Goal: Transaction & Acquisition: Purchase product/service

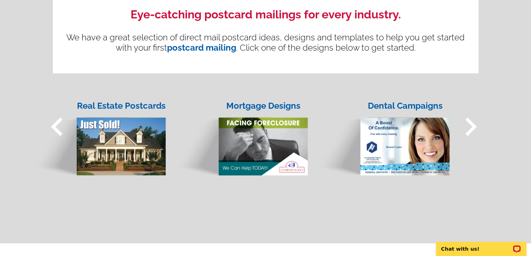
scroll to position [568, 0]
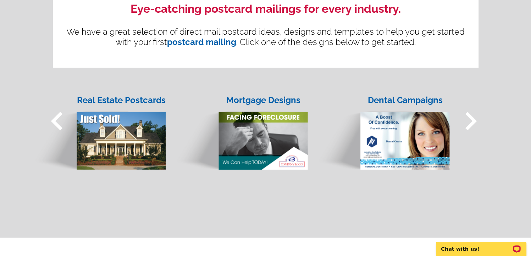
click at [120, 128] on img at bounding box center [98, 134] width 135 height 73
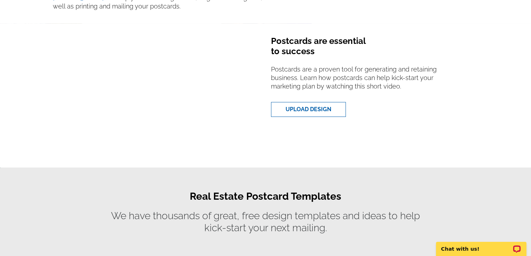
scroll to position [284, 0]
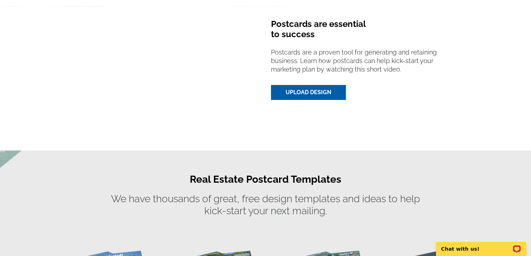
click at [311, 90] on link "UPLOAD DESIGN" at bounding box center [308, 92] width 75 height 15
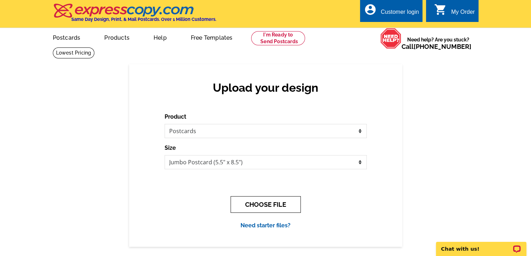
click at [260, 201] on button "CHOOSE FILE" at bounding box center [266, 205] width 70 height 17
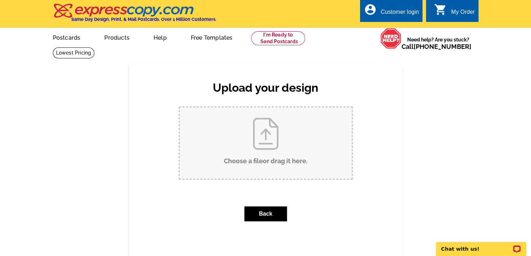
click at [260, 149] on input "Choose a file or drag it here ." at bounding box center [266, 143] width 172 height 72
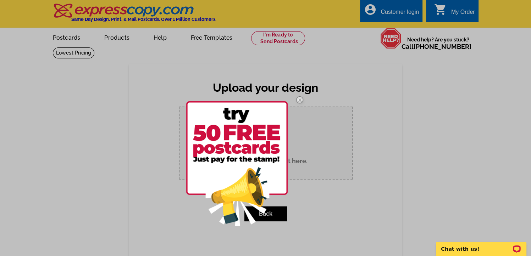
type input "C:\fakepath\3.jpg"
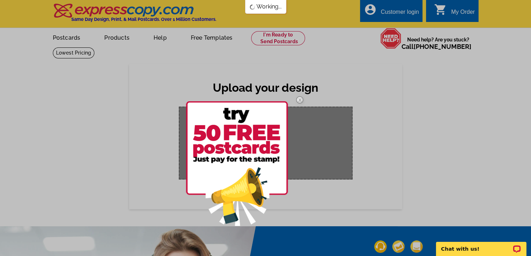
click at [299, 102] on img at bounding box center [299, 100] width 21 height 21
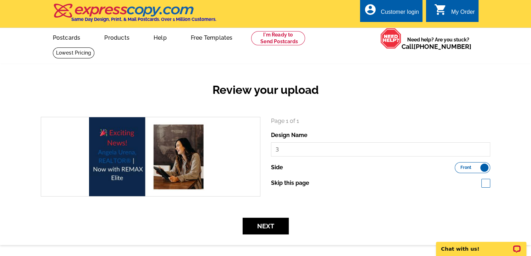
click at [471, 166] on label "Front Back" at bounding box center [472, 167] width 35 height 11
click at [458, 166] on input "Front Back" at bounding box center [458, 166] width 0 height 0
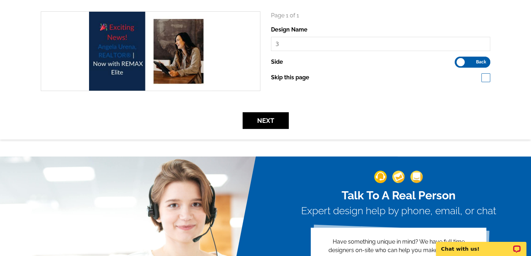
scroll to position [35, 0]
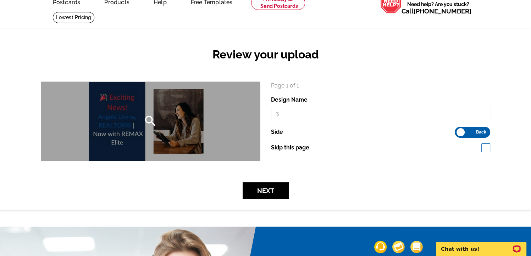
click at [222, 122] on div "search" at bounding box center [150, 121] width 219 height 79
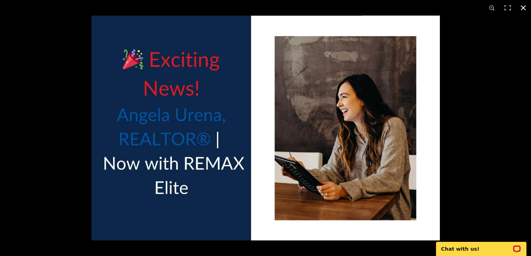
click at [524, 11] on button at bounding box center [523, 8] width 16 height 16
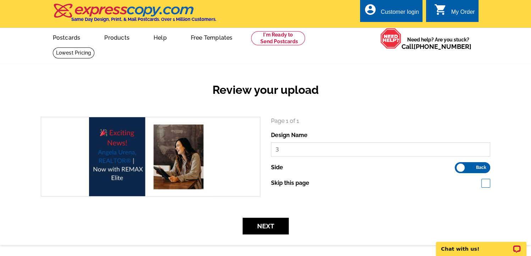
click at [283, 146] on input "3" at bounding box center [381, 150] width 220 height 14
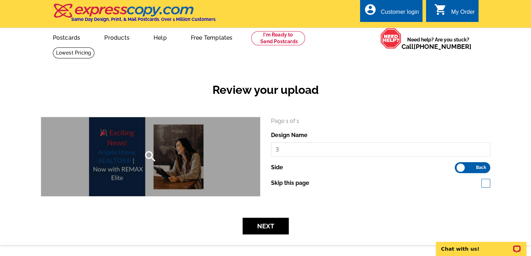
click at [149, 156] on icon "search" at bounding box center [150, 157] width 14 height 14
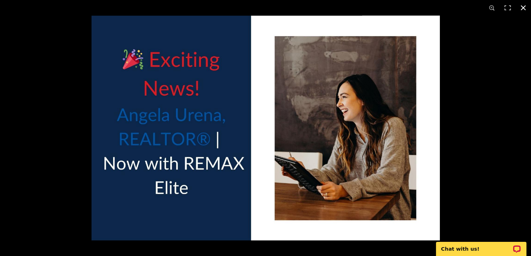
click at [520, 9] on button at bounding box center [523, 8] width 16 height 16
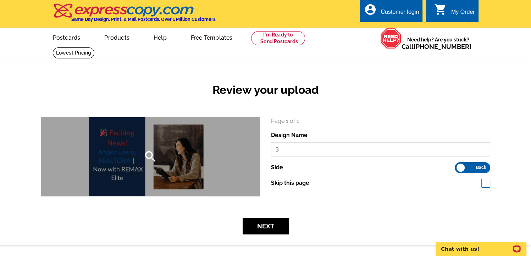
click at [193, 154] on div "search" at bounding box center [150, 156] width 219 height 79
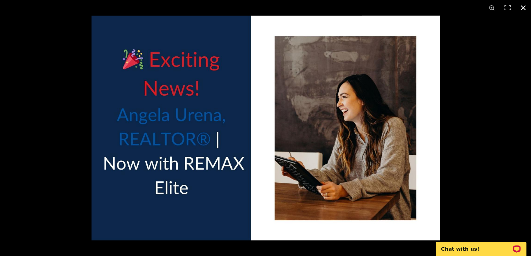
click at [522, 10] on button at bounding box center [523, 8] width 16 height 16
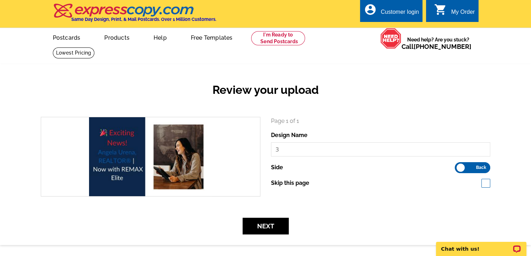
click at [474, 166] on label "Front Back" at bounding box center [472, 167] width 35 height 11
click at [458, 166] on input "Front Back" at bounding box center [458, 166] width 0 height 0
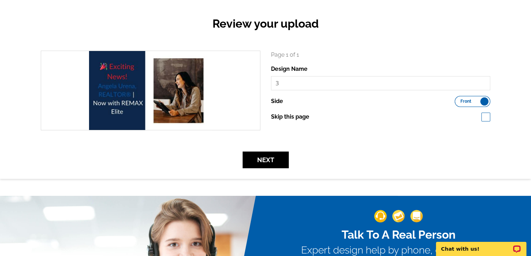
scroll to position [71, 0]
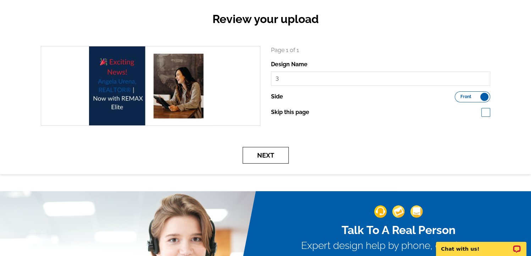
click at [264, 153] on button "Next" at bounding box center [266, 155] width 46 height 17
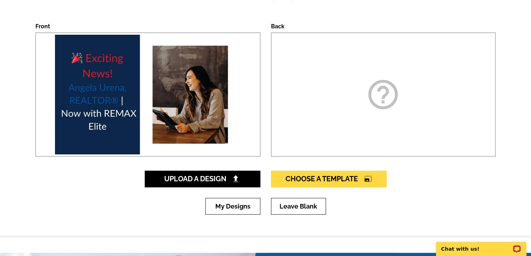
scroll to position [106, 0]
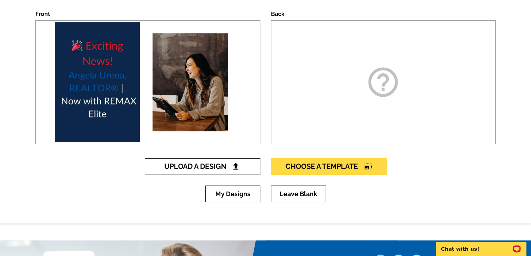
click at [241, 166] on link "Upload A Design" at bounding box center [203, 167] width 116 height 17
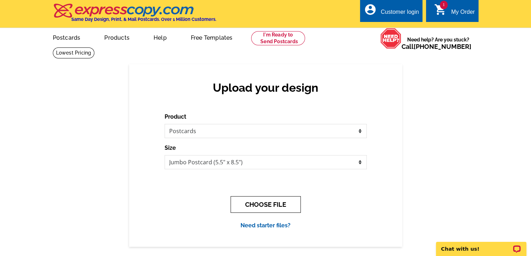
click at [259, 206] on button "CHOOSE FILE" at bounding box center [266, 205] width 70 height 17
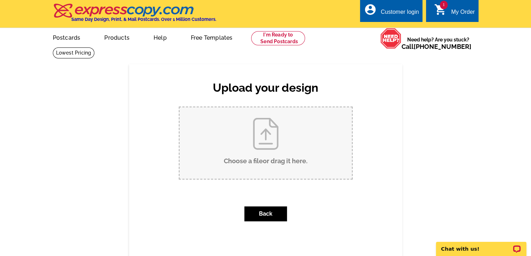
click at [263, 153] on input "Choose a file or drag it here ." at bounding box center [266, 143] width 172 height 72
type input "C:\fakepath\4.jpg"
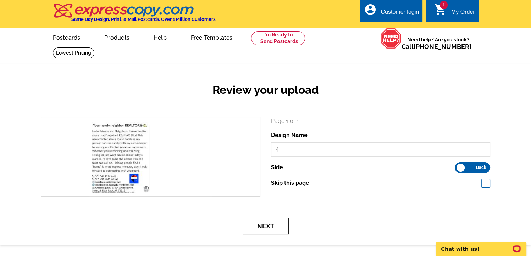
click at [279, 223] on button "Next" at bounding box center [266, 226] width 46 height 17
click at [269, 228] on button "Next" at bounding box center [266, 226] width 46 height 17
click at [444, 6] on span "1" at bounding box center [444, 5] width 8 height 9
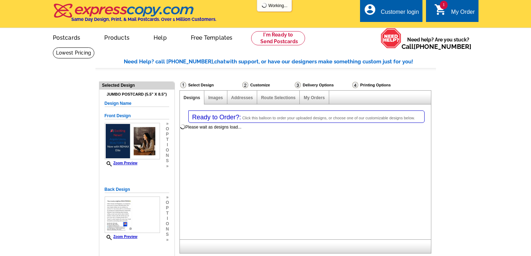
select select "1"
select select "2"
select select "back"
select select "785"
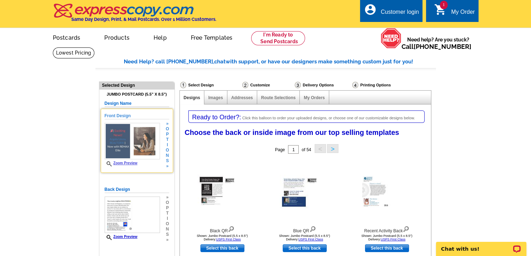
click at [132, 117] on h5 "Front Design" at bounding box center [137, 116] width 65 height 7
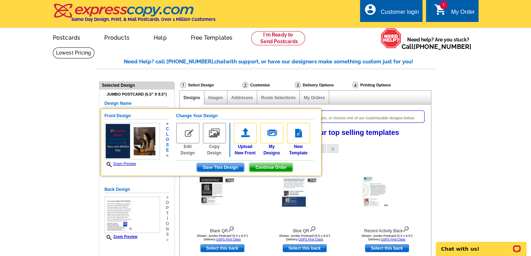
click at [187, 131] on img at bounding box center [187, 133] width 23 height 21
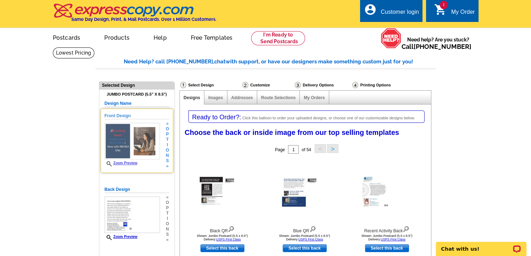
click at [130, 120] on div "Front Design Zoom Preview » o p t i o n s »" at bounding box center [137, 141] width 65 height 56
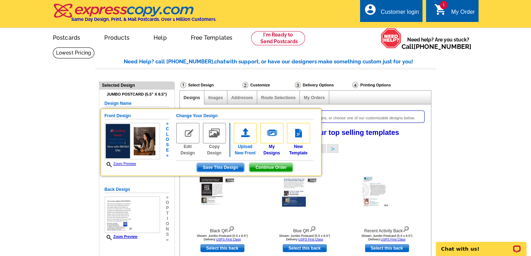
click at [241, 136] on img at bounding box center [245, 133] width 23 height 21
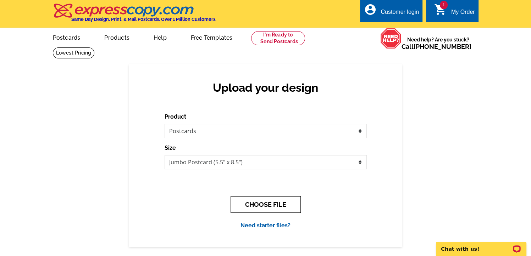
click at [264, 204] on button "CHOOSE FILE" at bounding box center [266, 205] width 70 height 17
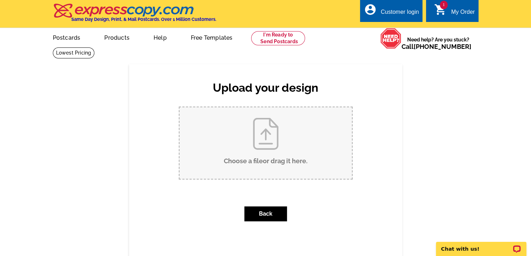
click at [264, 151] on input "Choose a file or drag it here ." at bounding box center [266, 143] width 172 height 72
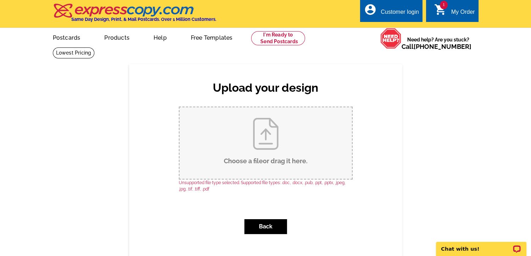
click at [261, 145] on input "Choose a file or drag it here ." at bounding box center [266, 143] width 172 height 72
type input "C:\fakepath\1.jpg"
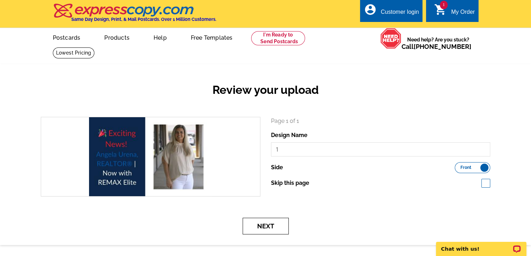
click at [265, 227] on button "Next" at bounding box center [266, 226] width 46 height 17
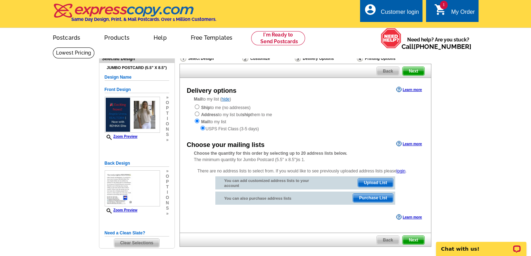
click at [363, 199] on span "Purchase List" at bounding box center [373, 198] width 40 height 9
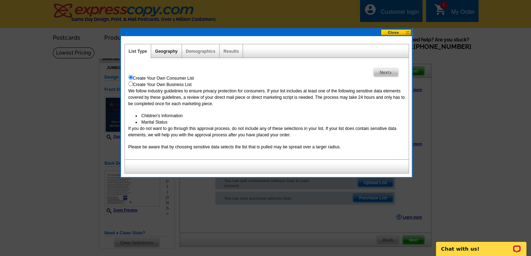
click at [172, 53] on link "Geography" at bounding box center [166, 51] width 22 height 5
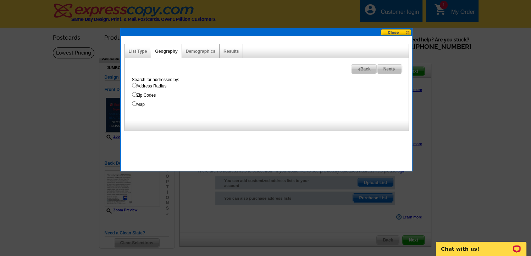
click at [135, 85] on input "Address Radius" at bounding box center [134, 85] width 5 height 5
radio input "true"
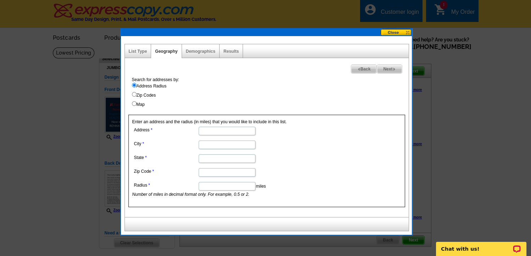
click at [205, 134] on input "Address" at bounding box center [227, 131] width 57 height 9
type input "17 Cardinal Valley Drive"
type input "Steph"
type input "Arkansas"
drag, startPoint x: 204, startPoint y: 144, endPoint x: 172, endPoint y: 142, distance: 32.4
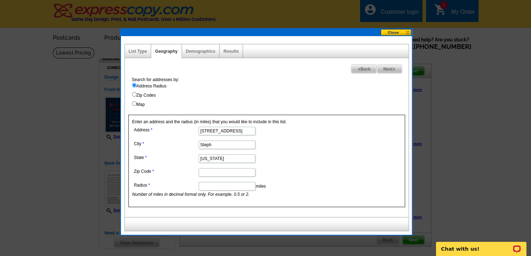
click at [172, 142] on dl "Address 17 Cardinal Valley Drive City Steph State Arkansas Zip Code Radius mile…" at bounding box center [226, 161] width 189 height 73
type input "Sherwood"
click at [237, 158] on input "Arkansas" at bounding box center [227, 159] width 57 height 9
type input "Arkansas"
type input "72120"
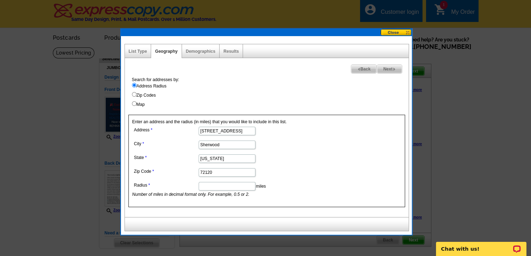
drag, startPoint x: 164, startPoint y: 178, endPoint x: 186, endPoint y: 184, distance: 22.6
click at [165, 178] on dl "Address 17 Cardinal Valley Drive City Sherwood State Arkansas Zip Code 72120 Ra…" at bounding box center [226, 161] width 189 height 73
click at [226, 185] on input "Radius" at bounding box center [227, 186] width 57 height 9
type input "10"
click at [205, 129] on input "17 Cardinal Valley Drive" at bounding box center [227, 131] width 57 height 9
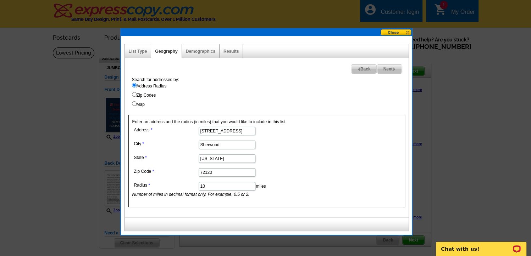
drag, startPoint x: 205, startPoint y: 129, endPoint x: 193, endPoint y: 127, distance: 12.2
click at [193, 127] on dl "Address 17 Cardinal Valley Drive City Sherwood State Arkansas Zip Code 72120 Ra…" at bounding box center [226, 161] width 189 height 73
type input "Cardinal Valley Drive"
click at [352, 170] on form "Address Cardinal Valley Drive City Sherwood State Arkansas Zip Code 72120 Radiu…" at bounding box center [266, 161] width 269 height 73
click at [390, 67] on span "Next" at bounding box center [389, 69] width 24 height 9
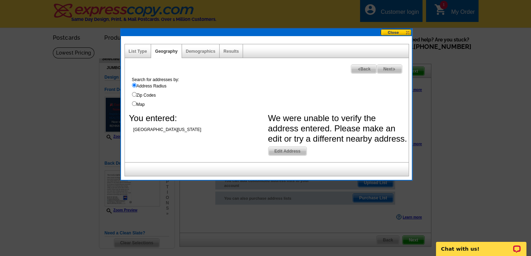
click at [276, 152] on span "Edit Address" at bounding box center [288, 151] width 38 height 9
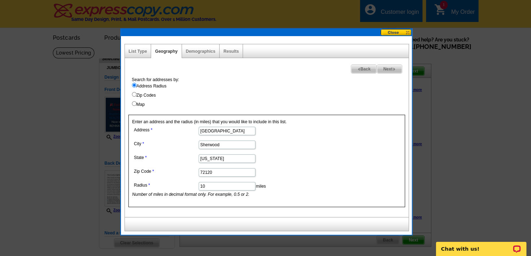
click at [200, 130] on input "Cardinal Valley Drive" at bounding box center [227, 131] width 57 height 9
type input "1 Cardinal Valley Drive"
click at [388, 68] on span "Next" at bounding box center [389, 69] width 24 height 9
select select
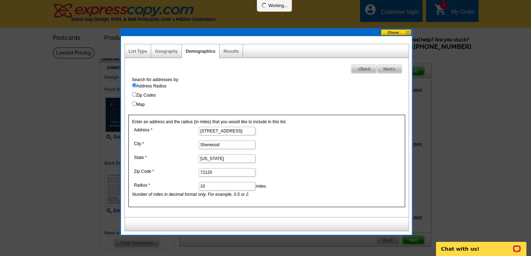
select select
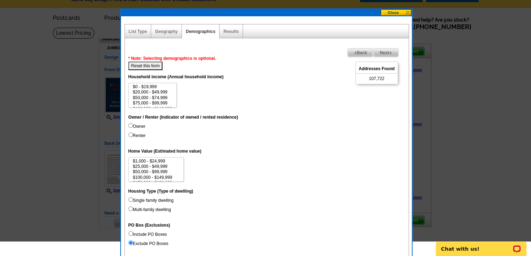
scroll to position [35, 0]
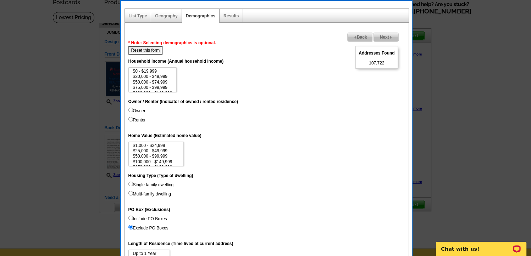
click at [130, 184] on input "Single family dwelling" at bounding box center [130, 184] width 5 height 5
radio input "true"
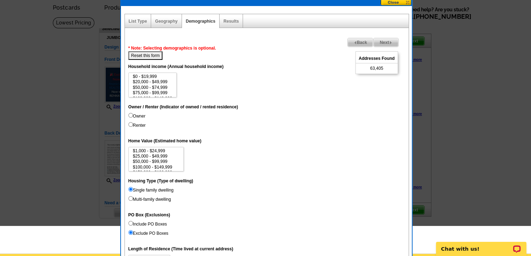
scroll to position [0, 0]
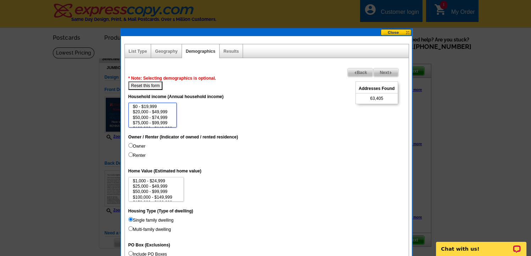
select select "50000-74999"
click at [158, 119] on option "$50,000 - $74,999" at bounding box center [152, 117] width 41 height 5
select select "50000-99999"
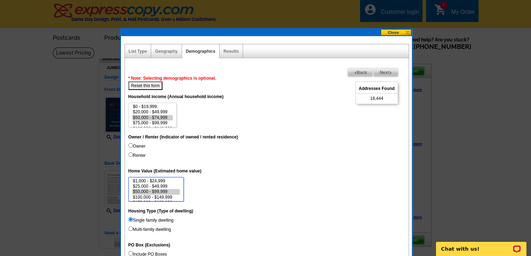
click at [159, 190] on option "$50,000 - $99,999" at bounding box center [156, 191] width 48 height 5
click at [130, 144] on input "Owner" at bounding box center [130, 145] width 5 height 5
radio input "true"
click at [130, 144] on input "Owner" at bounding box center [130, 145] width 5 height 5
click at [167, 184] on option "$25,000 - $49,999" at bounding box center [156, 186] width 48 height 5
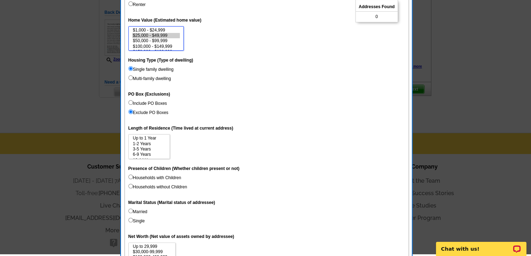
scroll to position [45, 0]
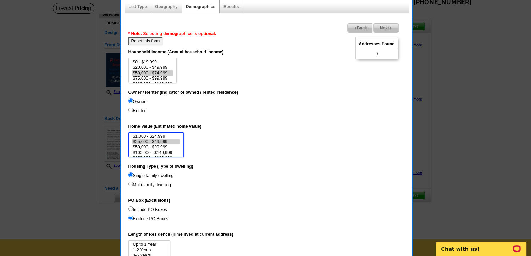
select select "1000-24999"
click at [163, 135] on option "$1,000 - $24,999" at bounding box center [156, 136] width 48 height 5
select select "20000-49999"
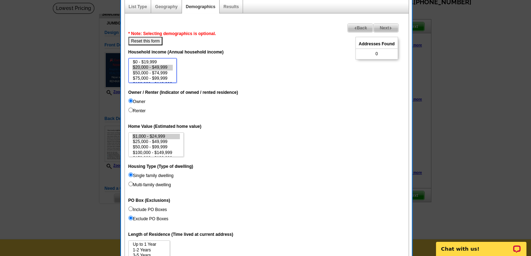
click at [160, 65] on option "$20,000 - $49,999" at bounding box center [152, 67] width 41 height 5
click at [152, 40] on button "Reset this form" at bounding box center [145, 41] width 34 height 9
select select
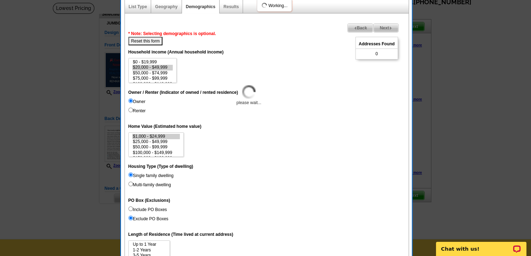
select select
click at [131, 99] on input "Owner" at bounding box center [130, 101] width 5 height 5
radio input "true"
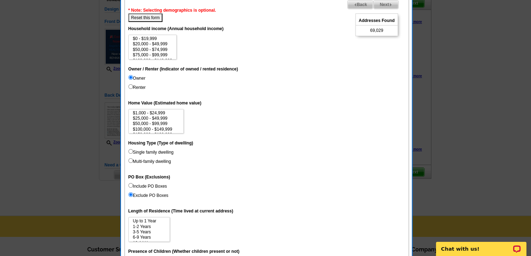
scroll to position [80, 0]
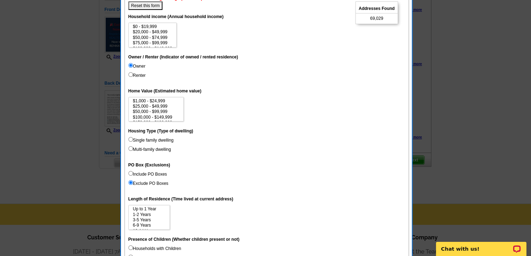
click at [130, 140] on input "Single family dwelling" at bounding box center [130, 139] width 5 height 5
radio input "true"
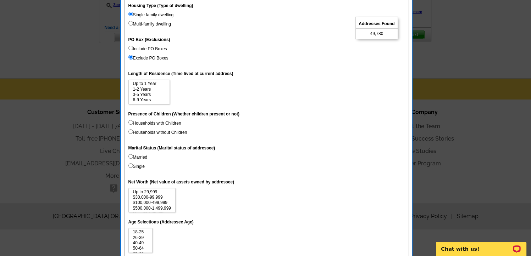
scroll to position [222, 0]
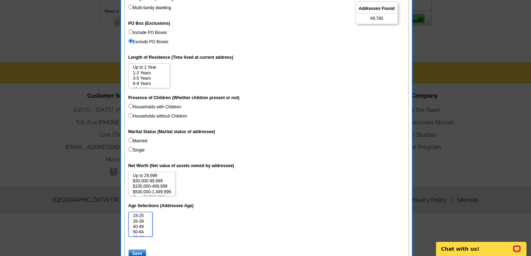
select select "18-25"
click at [139, 214] on option "18-25" at bounding box center [140, 216] width 17 height 5
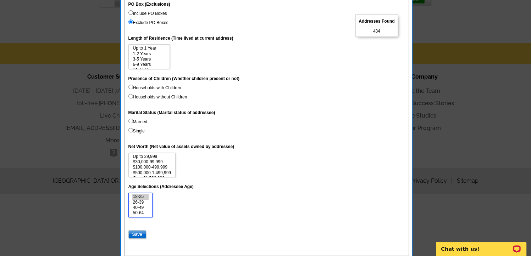
scroll to position [258, 0]
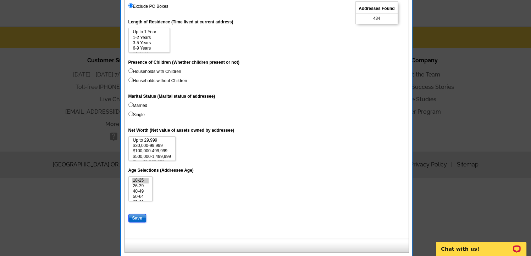
click at [140, 219] on input "Save" at bounding box center [137, 218] width 18 height 9
select select
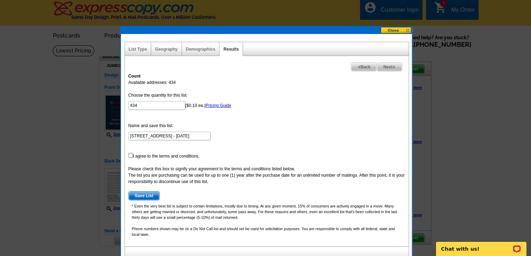
scroll to position [0, 0]
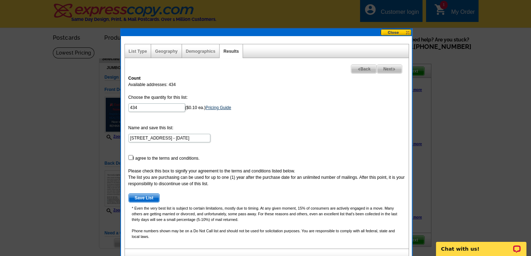
click at [214, 110] on link "Pricing Guide" at bounding box center [219, 107] width 26 height 5
click at [131, 158] on input "checkbox" at bounding box center [130, 157] width 5 height 5
checkbox input "true"
click at [152, 201] on span "Save List" at bounding box center [144, 198] width 31 height 9
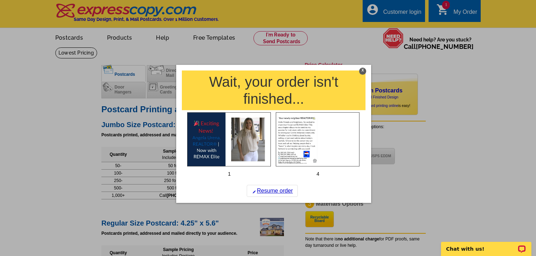
click at [361, 71] on div "X" at bounding box center [362, 71] width 7 height 7
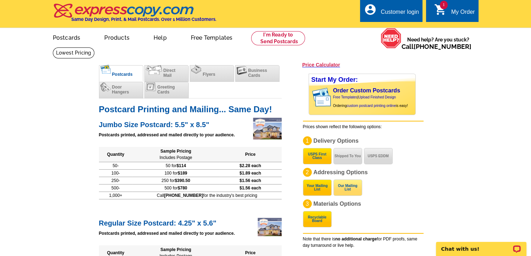
click at [357, 192] on button "Our Mailing List" at bounding box center [347, 188] width 29 height 16
click at [315, 189] on button "Your Mailing List" at bounding box center [317, 188] width 29 height 16
click at [345, 154] on button "Shipped To You" at bounding box center [347, 156] width 29 height 16
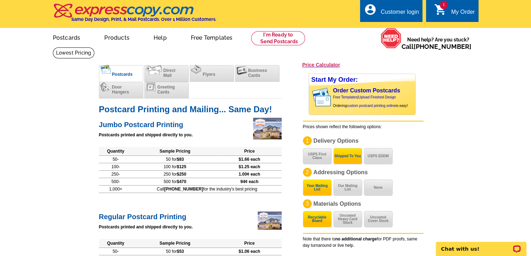
click at [456, 13] on div "My Order" at bounding box center [463, 14] width 24 height 10
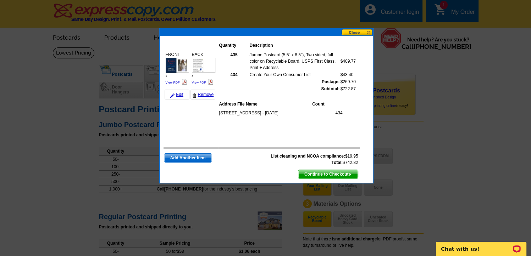
click at [356, 35] on button at bounding box center [357, 32] width 31 height 7
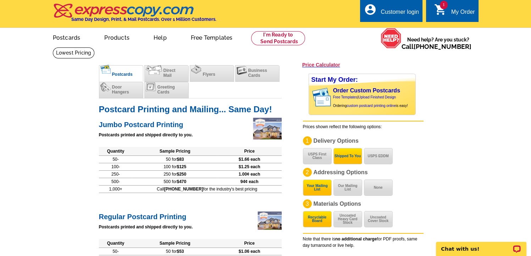
click at [443, 12] on icon "shopping_cart" at bounding box center [440, 9] width 13 height 13
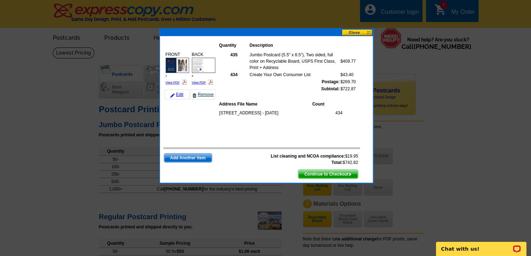
click at [206, 95] on link "Remove" at bounding box center [203, 95] width 25 height 10
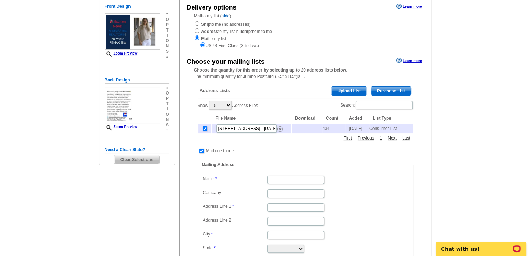
scroll to position [71, 0]
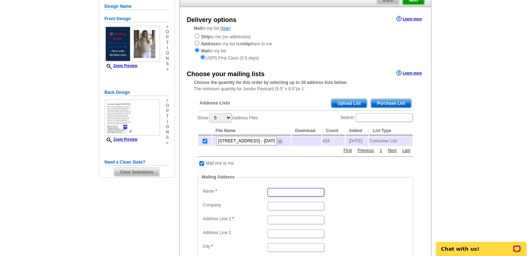
click at [309, 191] on input "Name" at bounding box center [295, 192] width 57 height 9
type input "[PERSON_NAME]"
type input "[STREET_ADDRESS]"
type input "Steph"
select select "AR"
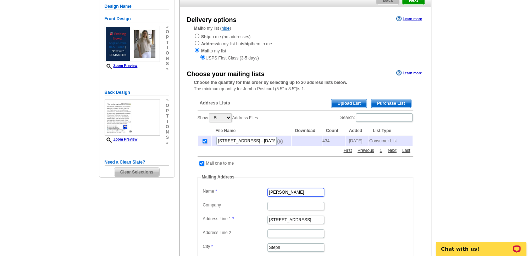
scroll to position [0, 0]
drag, startPoint x: 287, startPoint y: 195, endPoint x: 292, endPoint y: 195, distance: 4.3
click at [289, 195] on input "ANGELA R URENA" at bounding box center [295, 192] width 57 height 9
drag, startPoint x: 246, startPoint y: 160, endPoint x: 252, endPoint y: 166, distance: 8.8
click at [247, 160] on div "Address Lists Purchase List Upload List Show 5 10 25 50 100 Address Files Searc…" at bounding box center [305, 208] width 223 height 228
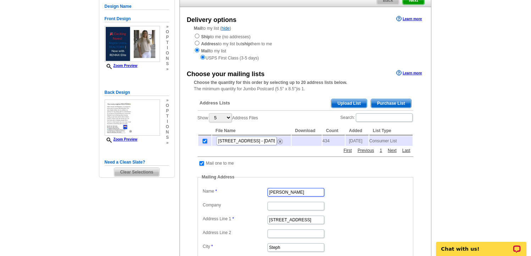
click at [291, 197] on input "ANGELA R URENA" at bounding box center [295, 192] width 57 height 9
drag, startPoint x: 316, startPoint y: 193, endPoint x: 200, endPoint y: 184, distance: 116.4
click at [201, 184] on fieldset "Mailing Address Label Mail-To-Me Name ANGELA URENA Company Address Line 1 17 Ca…" at bounding box center [306, 231] width 216 height 115
type input "Angela Urena"
click at [291, 209] on input "Company" at bounding box center [295, 206] width 57 height 9
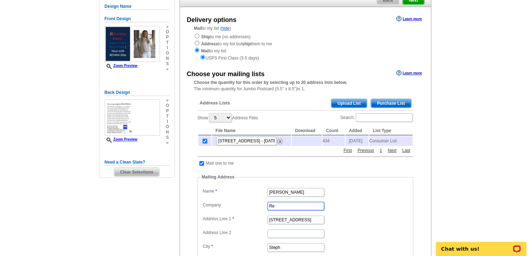
type input "ReMax Elite"
click at [353, 196] on dd "Angela Urena" at bounding box center [305, 192] width 209 height 11
drag, startPoint x: 303, startPoint y: 210, endPoint x: 240, endPoint y: 207, distance: 62.5
click at [240, 207] on dl "Label Mail-To-Me Name Angela Urena Company ReMax Elite Address Line 1 17 Cardin…" at bounding box center [305, 234] width 209 height 94
drag, startPoint x: 360, startPoint y: 221, endPoint x: 363, endPoint y: 225, distance: 5.6
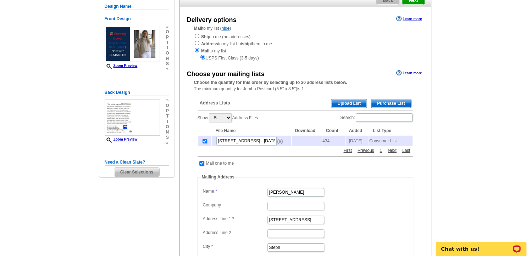
click at [362, 222] on dd "17 Cardinal Valley Drive" at bounding box center [305, 219] width 209 height 11
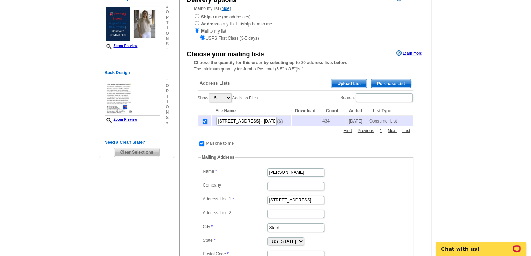
scroll to position [106, 0]
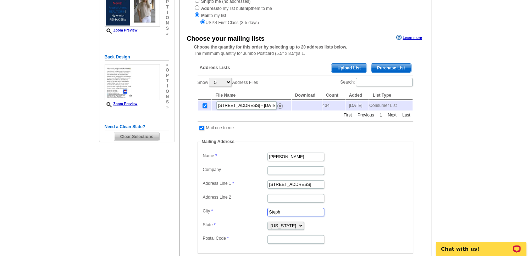
drag, startPoint x: 291, startPoint y: 210, endPoint x: 226, endPoint y: 207, distance: 65.7
click at [230, 207] on dl "Label Mail-To-Me Name Angela Urena Company Address Line 1 17 Cardinal Valley Dr…" at bounding box center [305, 198] width 209 height 94
type input "Sherwood"
click at [288, 243] on input "Postal Code" at bounding box center [295, 240] width 57 height 9
type input "72120"
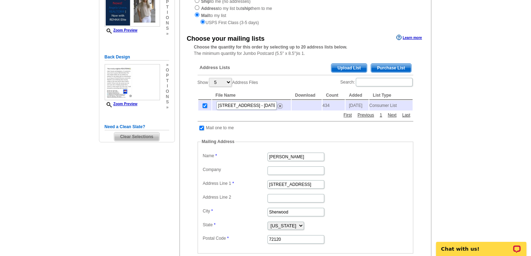
click at [386, 249] on fieldset "Mailing Address Label Mail-To-Me Name Angela Urena Company Address Line 1 17 Ca…" at bounding box center [306, 196] width 216 height 115
drag, startPoint x: 315, startPoint y: 188, endPoint x: 321, endPoint y: 188, distance: 5.3
click at [316, 188] on input "17 Cardinal Valley Drive" at bounding box center [295, 185] width 57 height 9
type input "17 Cardinal Valley Drive"
drag, startPoint x: 370, startPoint y: 193, endPoint x: 373, endPoint y: 194, distance: 4.0
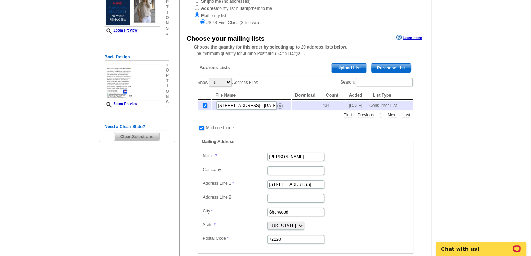
click at [371, 193] on dl "Label Mail-To-Me Name Angela Urena Company Address Line 1 17 Cardinal Valley Dr…" at bounding box center [305, 198] width 209 height 94
click at [299, 229] on select "Alabama Alaska Arizona Arkansas California Colorado Connecticut District of Col…" at bounding box center [285, 226] width 37 height 8
click at [267, 223] on select "Alabama Alaska Arizona Arkansas California Colorado Connecticut District of Col…" at bounding box center [285, 226] width 37 height 8
drag, startPoint x: 352, startPoint y: 206, endPoint x: 355, endPoint y: 208, distance: 4.0
click at [353, 207] on dl "Label Mail-To-Me Name Angela Urena Company Address Line 1 17 Cardinal Valley Dr…" at bounding box center [305, 198] width 209 height 94
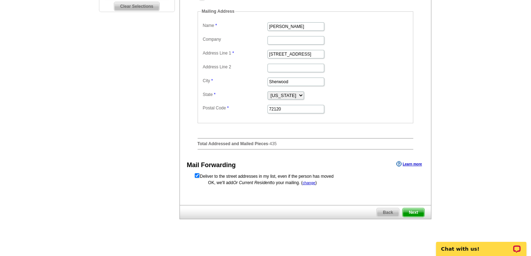
scroll to position [248, 0]
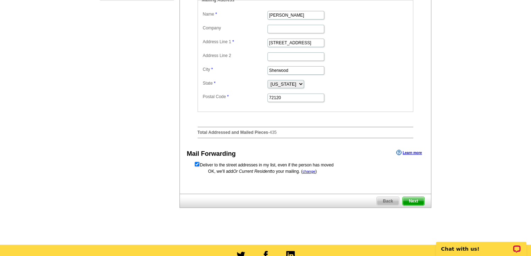
click at [412, 204] on span "Next" at bounding box center [413, 201] width 21 height 9
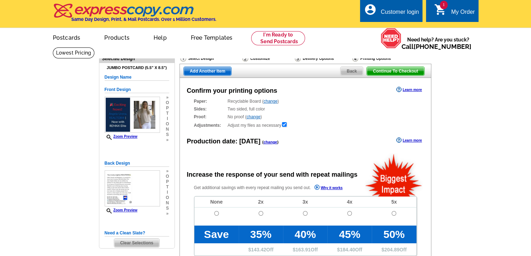
radio input "false"
click at [254, 118] on link "change" at bounding box center [254, 117] width 14 height 5
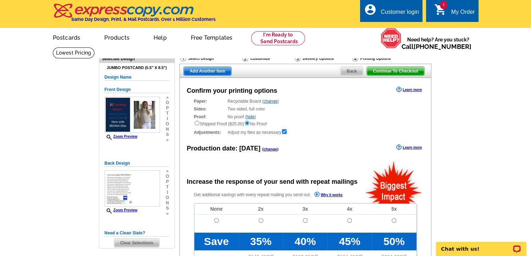
click at [253, 119] on link "hide" at bounding box center [251, 117] width 8 height 5
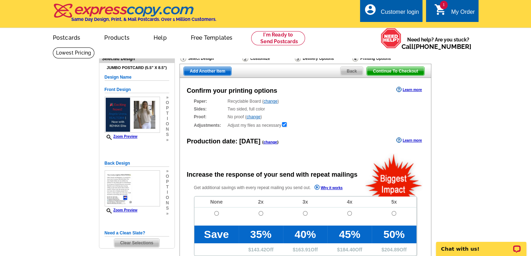
click at [333, 120] on div "Proof: No proof ( change ) Shipped Proof ($25.00) No Proof" at bounding box center [305, 117] width 223 height 6
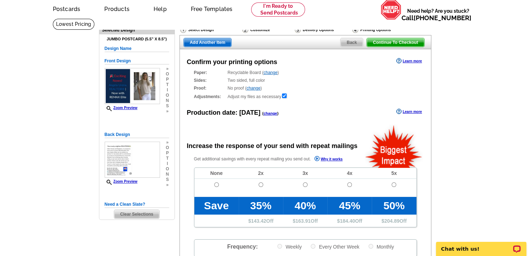
scroll to position [71, 0]
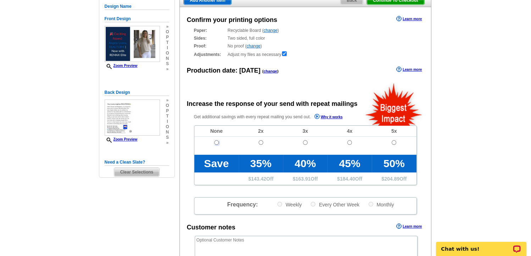
click at [216, 143] on input "radio" at bounding box center [216, 142] width 5 height 5
radio input "true"
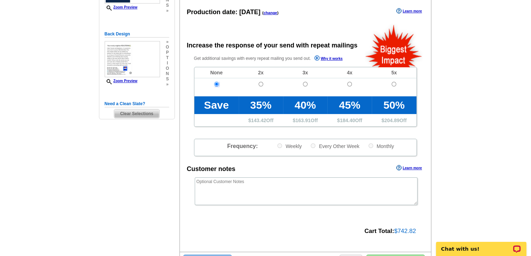
scroll to position [142, 0]
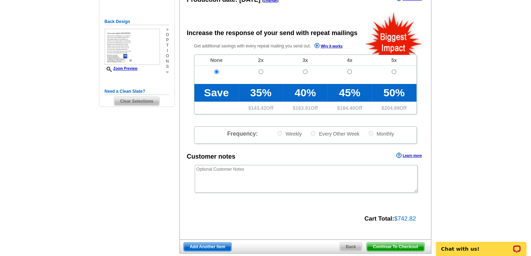
click at [396, 244] on span "Continue To Checkout" at bounding box center [395, 247] width 57 height 9
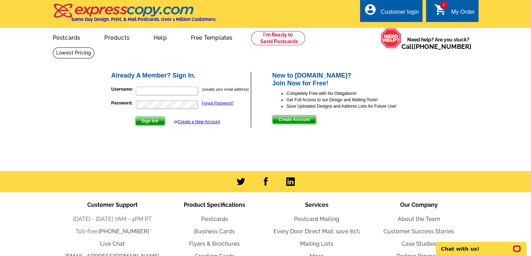
click at [445, 13] on icon "shopping_cart" at bounding box center [440, 9] width 13 height 13
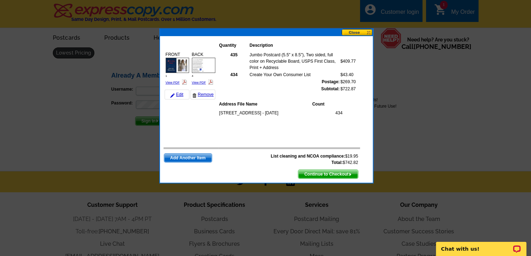
click at [358, 33] on button at bounding box center [357, 32] width 31 height 7
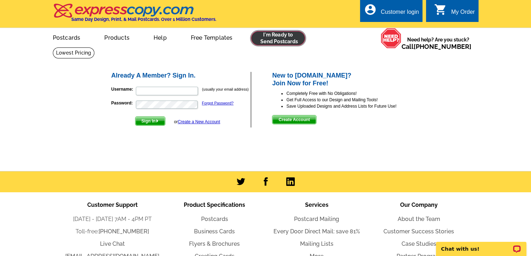
click at [274, 42] on link at bounding box center [278, 38] width 54 height 14
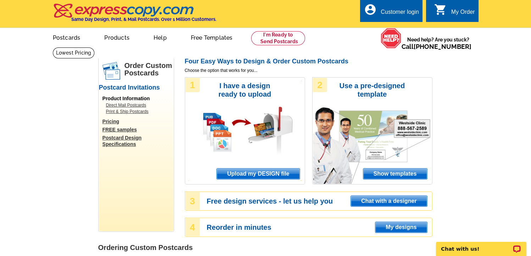
click at [264, 176] on span "Upload my DESIGN file" at bounding box center [258, 174] width 83 height 11
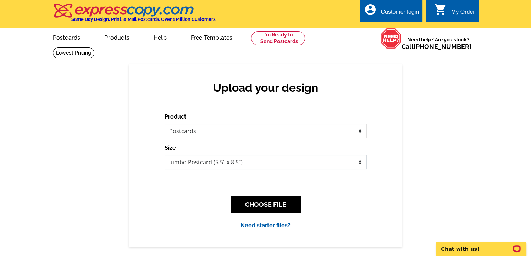
click at [259, 170] on div "Product Please select the type of file... Postcards Business Cards Letters and …" at bounding box center [266, 171] width 202 height 117
click at [165, 156] on select "Jumbo Postcard (5.5" x 8.5") Regular Postcard (4.25" x 5.6") Panoramic Postcard…" at bounding box center [266, 162] width 202 height 14
click at [263, 165] on select "Jumbo Postcard (5.5" x 8.5") Regular Postcard (4.25" x 5.6") Panoramic Postcard…" at bounding box center [266, 162] width 202 height 14
select select "1"
click at [165, 156] on select "Jumbo Postcard (5.5" x 8.5") Regular Postcard (4.25" x 5.6") Panoramic Postcard…" at bounding box center [266, 162] width 202 height 14
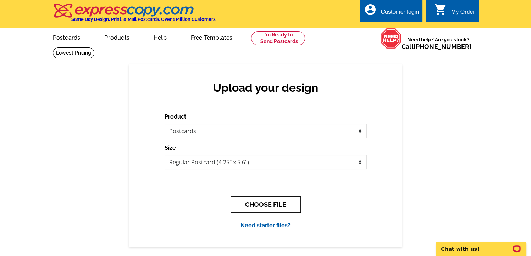
click at [261, 206] on button "CHOOSE FILE" at bounding box center [266, 205] width 70 height 17
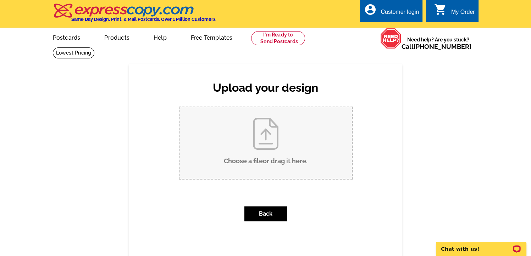
click at [264, 149] on input "Choose a file or drag it here ." at bounding box center [266, 143] width 172 height 72
type input "C:\fakepath\1.jpg"
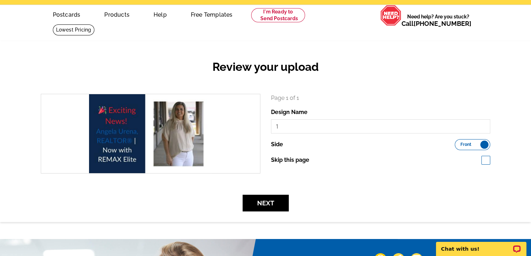
scroll to position [35, 0]
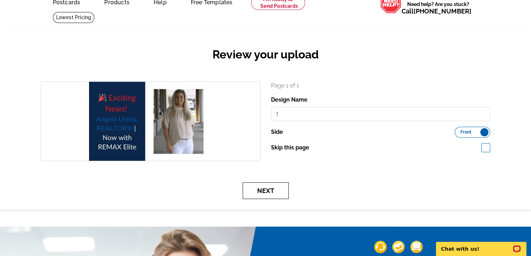
click at [278, 191] on button "Next" at bounding box center [266, 191] width 46 height 17
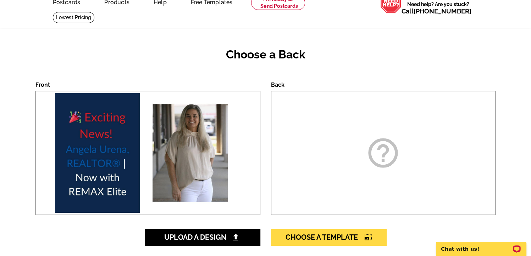
scroll to position [71, 0]
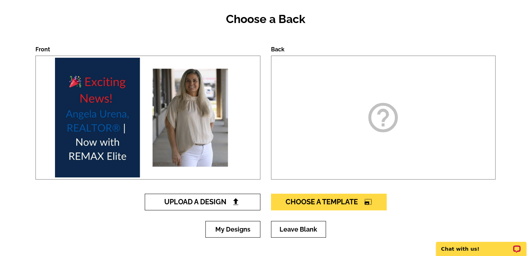
click at [241, 203] on link "Upload A Design" at bounding box center [203, 202] width 116 height 17
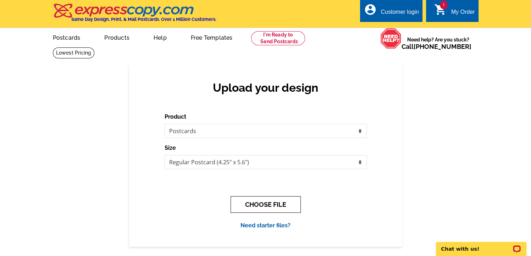
click at [262, 208] on button "CHOOSE FILE" at bounding box center [266, 205] width 70 height 17
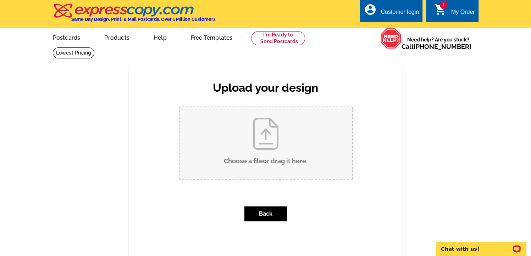
click at [266, 146] on input "Choose a file or drag it here ." at bounding box center [266, 143] width 172 height 72
type input "C:\fakepath\2.jpg"
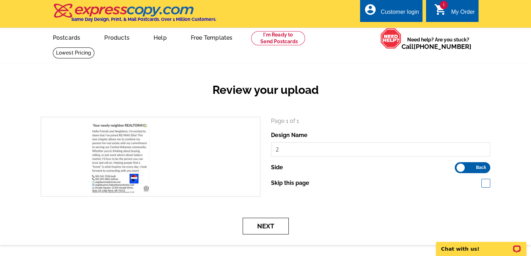
click at [267, 229] on button "Next" at bounding box center [266, 226] width 46 height 17
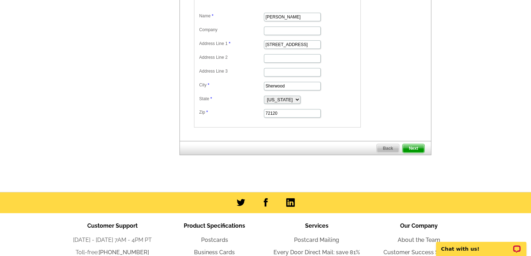
scroll to position [284, 0]
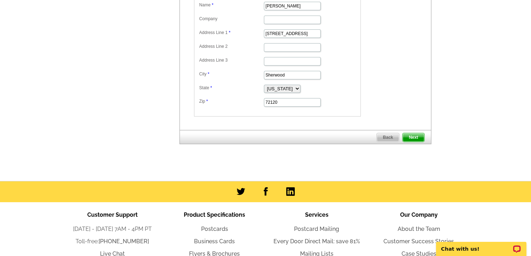
click at [418, 140] on span "Next" at bounding box center [413, 137] width 21 height 9
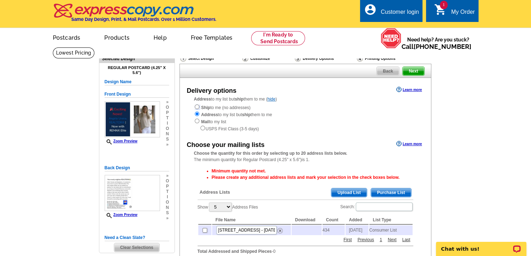
click at [196, 108] on input "radio" at bounding box center [197, 107] width 5 height 5
radio input "true"
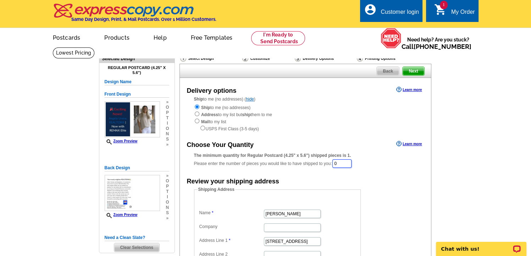
drag, startPoint x: 338, startPoint y: 165, endPoint x: 321, endPoint y: 164, distance: 17.1
click at [321, 164] on div "The minimum quantity for Regular Postcard (4.25" x 5.6") shipped pieces is 1. P…" at bounding box center [305, 161] width 223 height 16
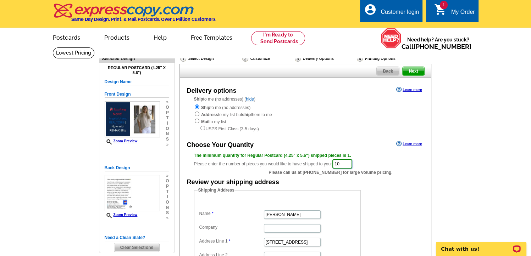
type input "1"
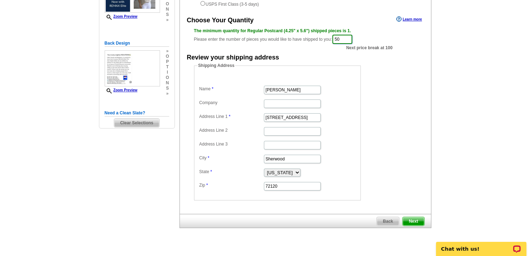
scroll to position [142, 0]
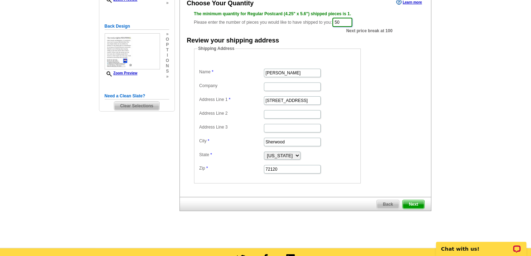
type input "50"
click at [415, 202] on span "Next" at bounding box center [413, 204] width 21 height 9
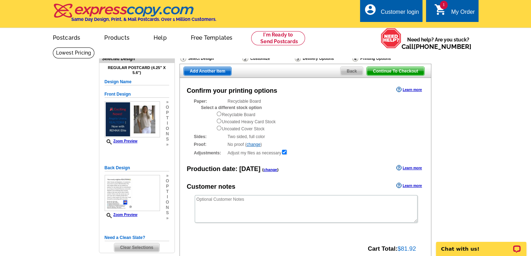
click at [255, 144] on link "change" at bounding box center [254, 144] width 14 height 5
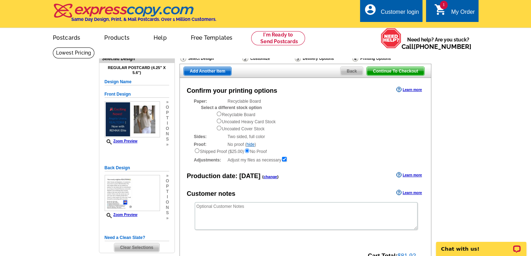
click at [255, 144] on link "hide" at bounding box center [251, 144] width 8 height 5
